Goal: Task Accomplishment & Management: Complete application form

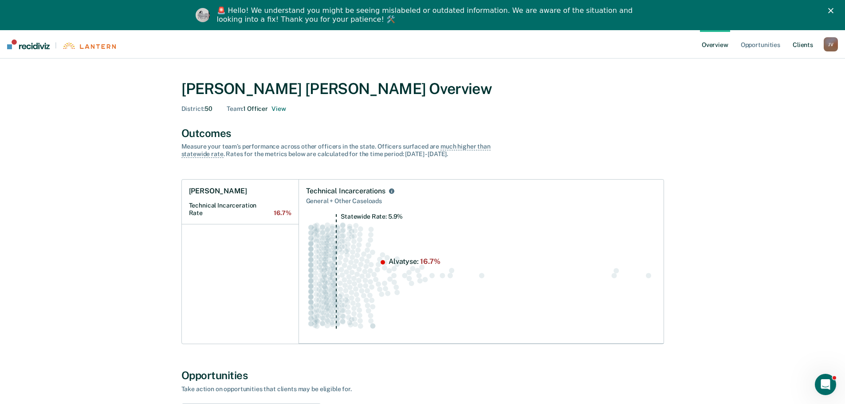
click at [808, 44] on link "Client s" at bounding box center [803, 44] width 24 height 28
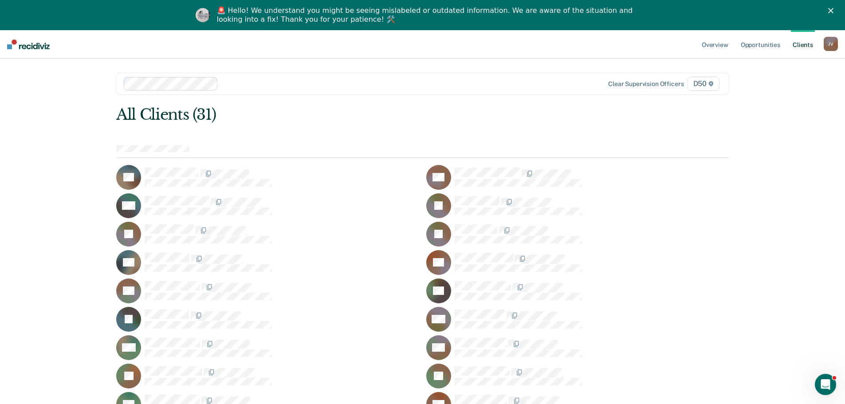
scroll to position [44, 0]
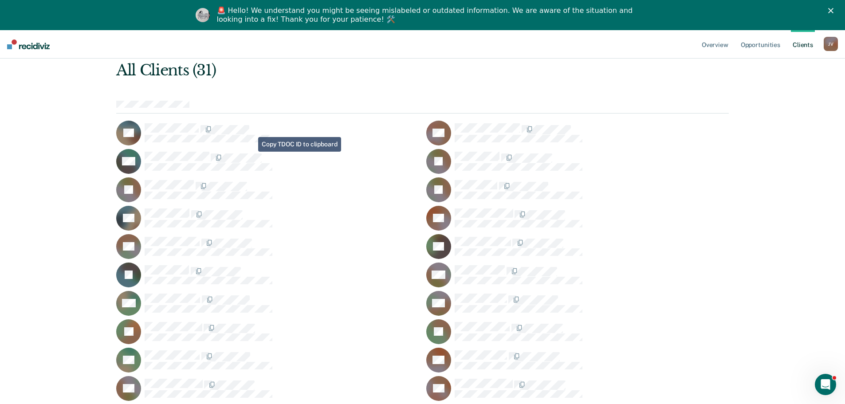
click at [251, 151] on div "MA" at bounding box center [267, 161] width 302 height 25
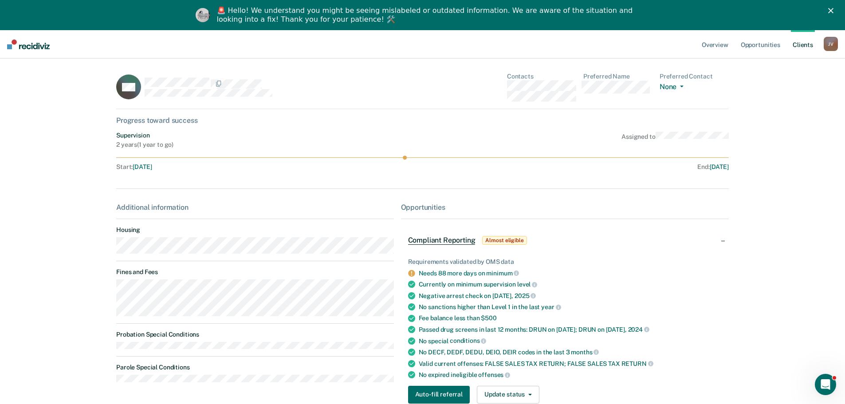
scroll to position [44, 0]
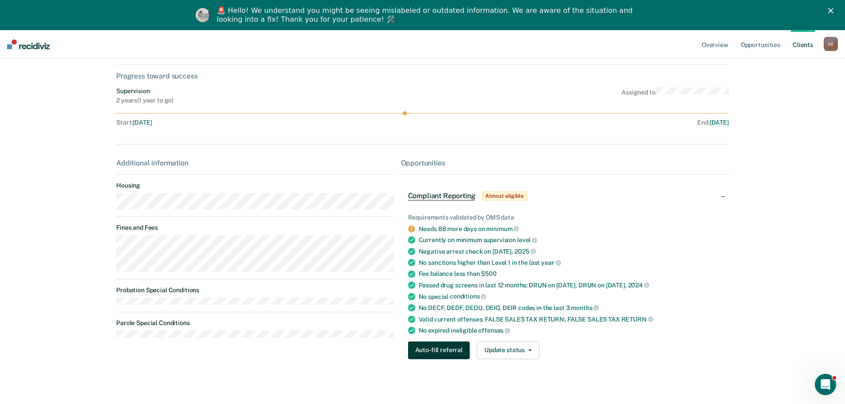
click at [424, 349] on button "Auto-fill referral" at bounding box center [439, 351] width 62 height 18
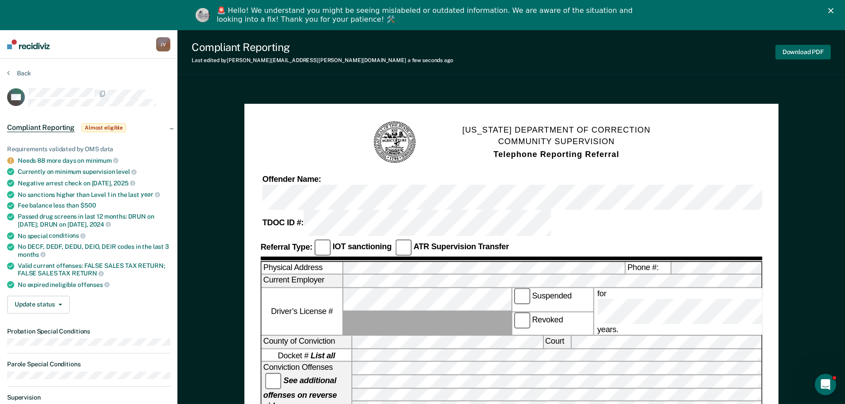
click at [821, 49] on button "Download PDF" at bounding box center [802, 52] width 55 height 15
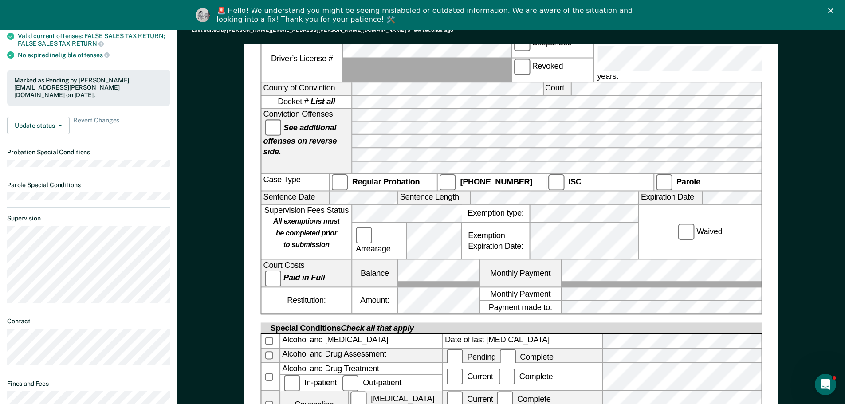
scroll to position [222, 0]
